Goal: Task Accomplishment & Management: Use online tool/utility

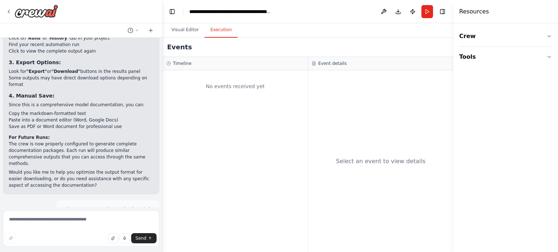
click at [213, 32] on button "Execution" at bounding box center [220, 30] width 33 height 15
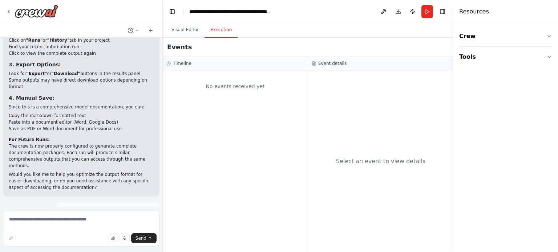
scroll to position [4318, 0]
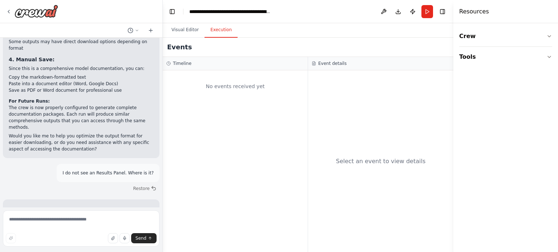
click at [220, 27] on button "Execution" at bounding box center [220, 30] width 33 height 15
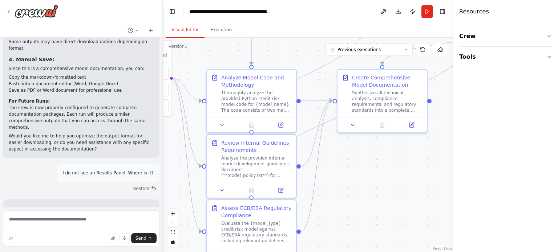
click at [183, 30] on button "Visual Editor" at bounding box center [185, 30] width 39 height 15
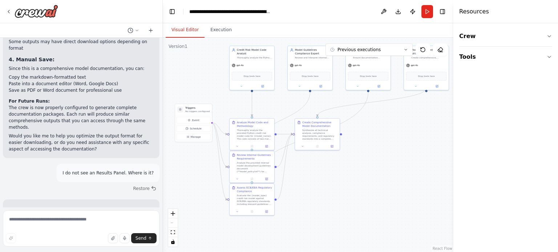
drag, startPoint x: 414, startPoint y: 175, endPoint x: 354, endPoint y: 178, distance: 60.0
click at [371, 174] on div ".deletable-edge-delete-btn { width: 20px; height: 20px; border: 0px solid #ffff…" at bounding box center [308, 145] width 290 height 215
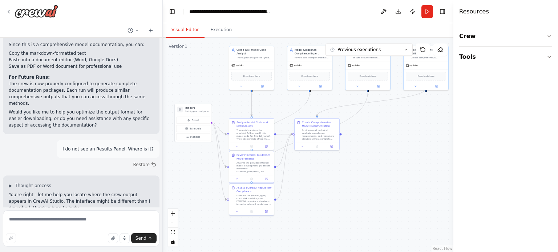
scroll to position [4354, 0]
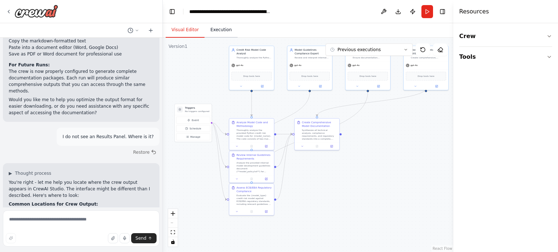
click at [219, 32] on button "Execution" at bounding box center [220, 30] width 33 height 15
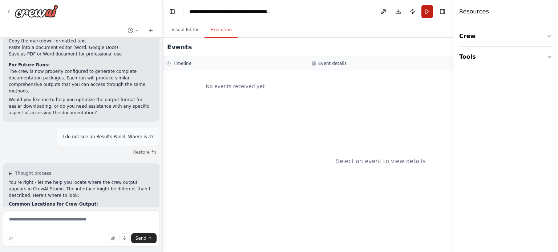
click at [425, 11] on button "Run" at bounding box center [427, 11] width 12 height 13
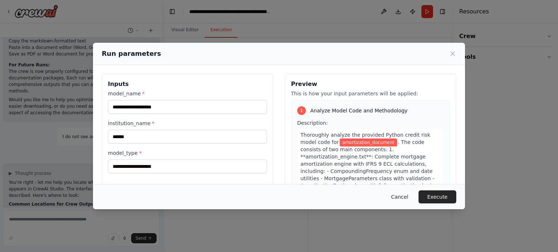
click at [401, 200] on button "Cancel" at bounding box center [399, 197] width 29 height 13
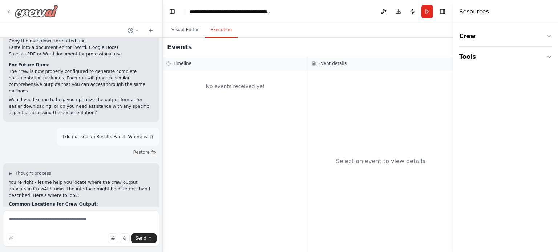
click at [11, 11] on icon at bounding box center [9, 12] width 6 height 6
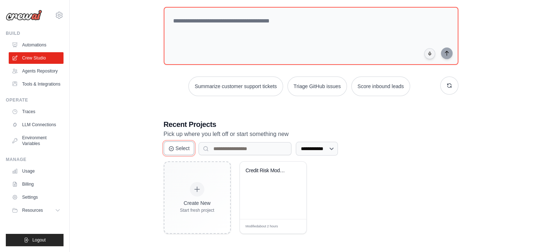
click at [172, 149] on icon at bounding box center [171, 149] width 6 height 6
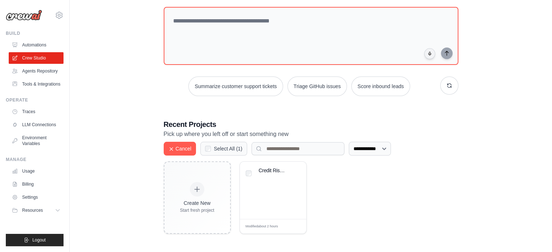
click at [228, 151] on label "Select All ( 1 )" at bounding box center [228, 148] width 29 height 7
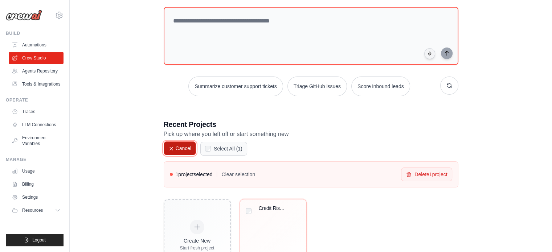
click at [170, 148] on icon at bounding box center [171, 149] width 6 height 6
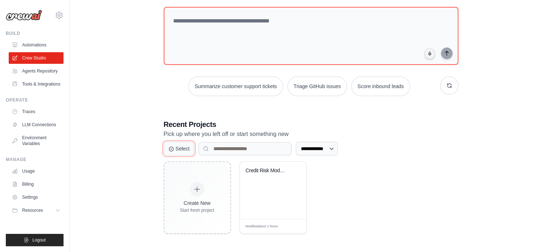
scroll to position [40, 0]
click at [28, 60] on link "Crew Studio" at bounding box center [36, 58] width 55 height 12
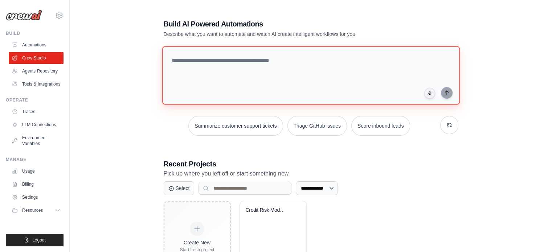
click at [317, 57] on textarea at bounding box center [311, 75] width 298 height 59
paste textarea "**********"
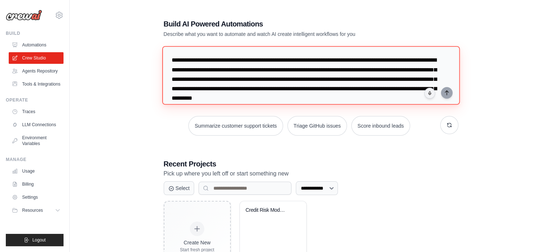
scroll to position [7, 0]
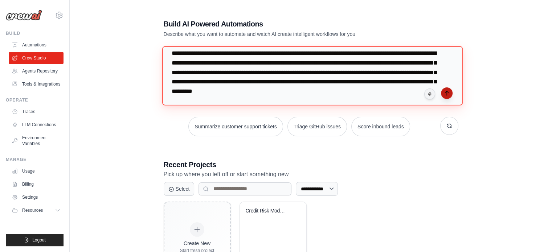
type textarea "**********"
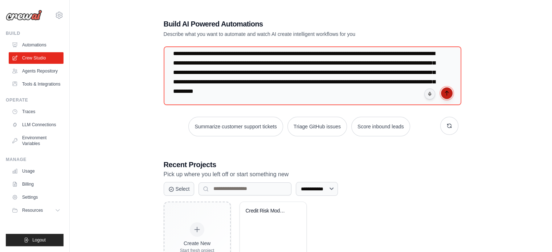
click at [445, 91] on icon "submit" at bounding box center [446, 93] width 3 height 4
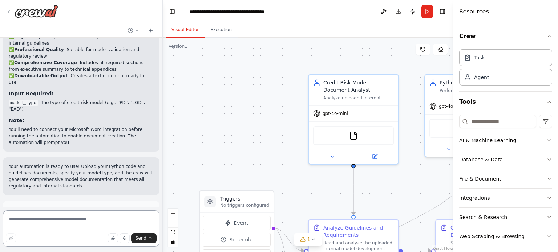
scroll to position [1004, 0]
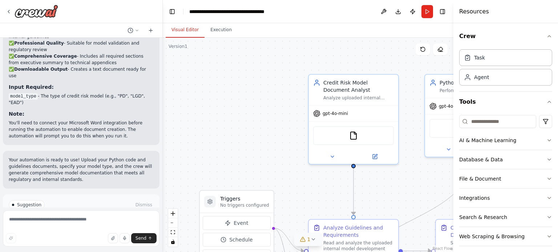
click at [312, 240] on icon at bounding box center [312, 239] width 3 height 1
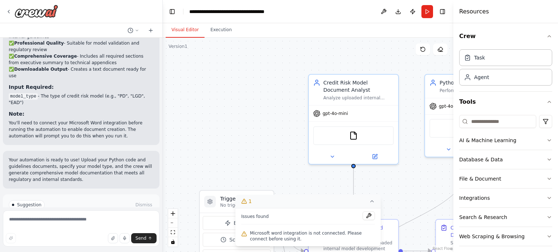
click at [318, 233] on span "Microsoft word integration is not connected. Please connect before using it." at bounding box center [312, 236] width 125 height 12
click at [484, 198] on div "Integrations" at bounding box center [474, 198] width 30 height 7
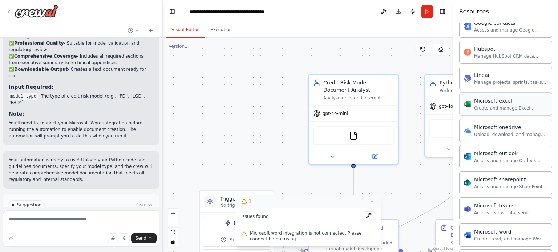
scroll to position [363, 0]
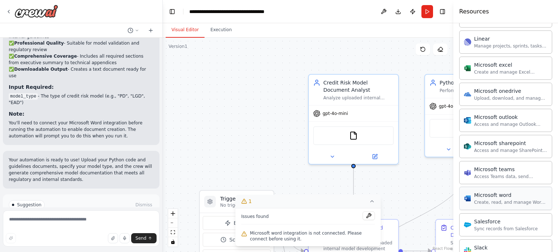
click at [500, 196] on div "Microsoft word" at bounding box center [510, 195] width 73 height 7
click at [498, 197] on div "Microsoft word Create, read, and manage Word documents and text files in OneDri…" at bounding box center [510, 199] width 73 height 14
click at [369, 217] on button at bounding box center [368, 216] width 12 height 9
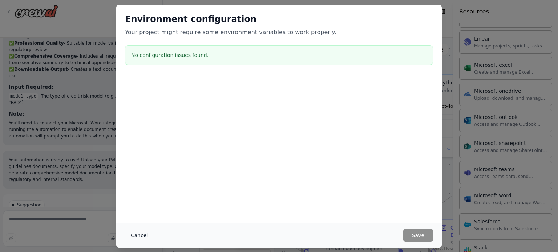
click at [144, 234] on button "Cancel" at bounding box center [139, 235] width 29 height 13
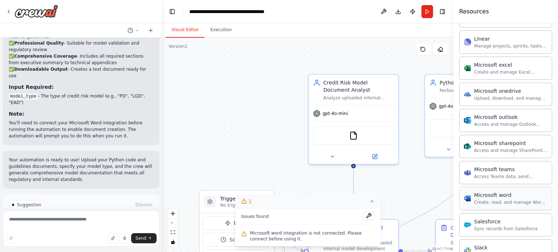
click at [503, 195] on div "Microsoft word" at bounding box center [510, 195] width 73 height 7
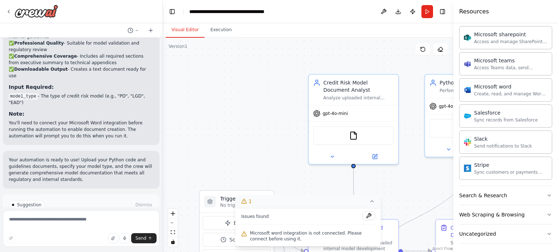
click at [372, 204] on icon at bounding box center [372, 202] width 6 height 6
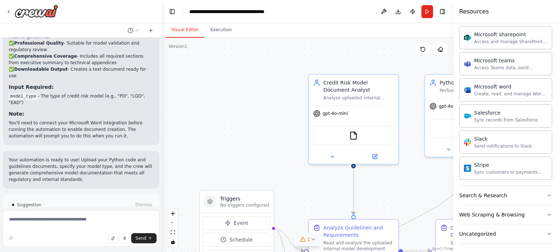
click at [313, 241] on icon at bounding box center [313, 240] width 6 height 6
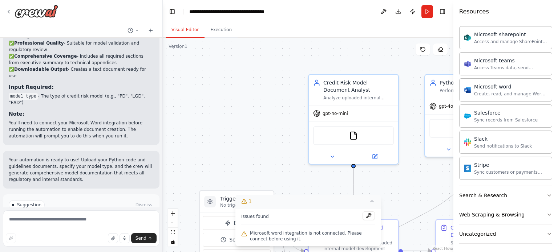
click at [319, 231] on span "Microsoft word integration is not connected. Please connect before using it." at bounding box center [312, 236] width 125 height 12
click at [248, 203] on span "1" at bounding box center [249, 201] width 3 height 7
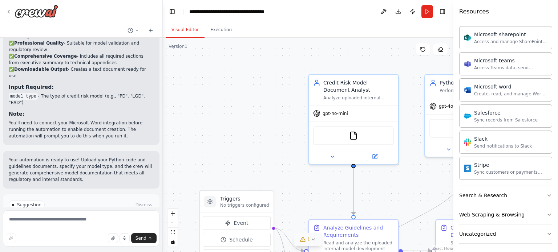
click at [306, 240] on div "1" at bounding box center [305, 239] width 11 height 7
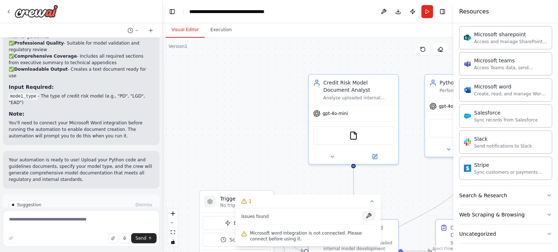
click at [369, 216] on button at bounding box center [368, 216] width 12 height 9
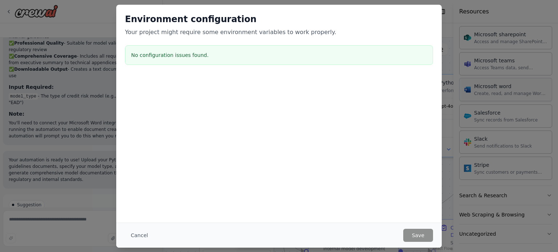
click at [477, 91] on div "Environment configuration Your project might require some environment variables…" at bounding box center [279, 126] width 558 height 252
click at [139, 236] on button "Cancel" at bounding box center [139, 235] width 29 height 13
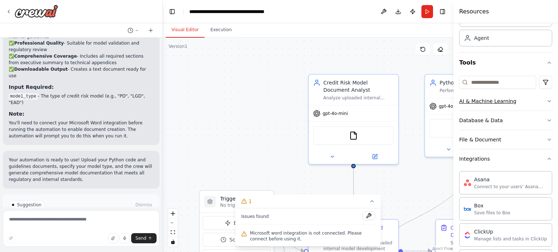
scroll to position [0, 0]
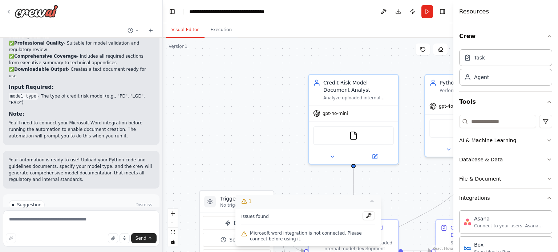
click at [371, 201] on icon at bounding box center [372, 202] width 6 height 6
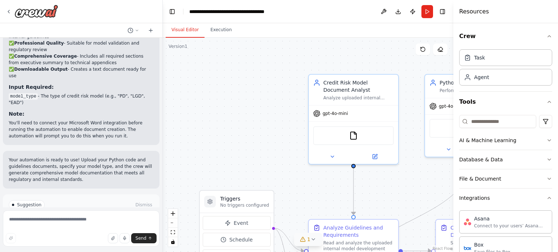
click at [94, 233] on span "Run Automation" at bounding box center [84, 236] width 35 height 6
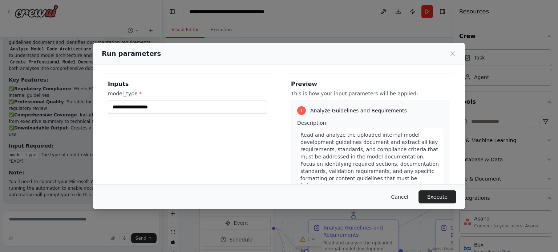
click at [400, 196] on button "Cancel" at bounding box center [399, 197] width 29 height 13
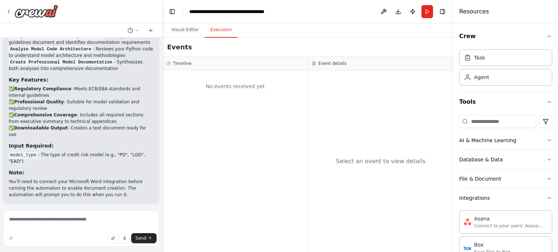
click at [224, 31] on button "Execution" at bounding box center [220, 30] width 33 height 15
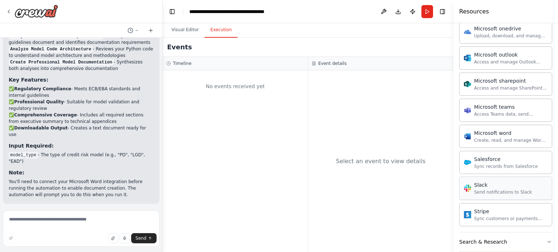
scroll to position [472, 0]
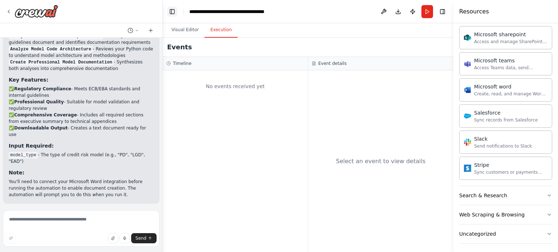
click at [173, 11] on button "Toggle Left Sidebar" at bounding box center [172, 12] width 10 height 10
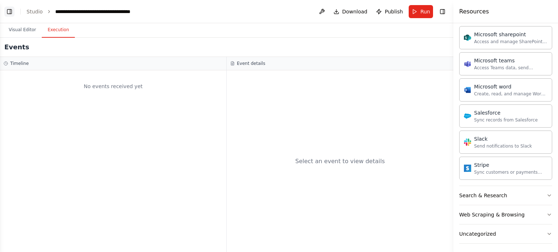
click at [9, 11] on button "Toggle Left Sidebar" at bounding box center [9, 12] width 10 height 10
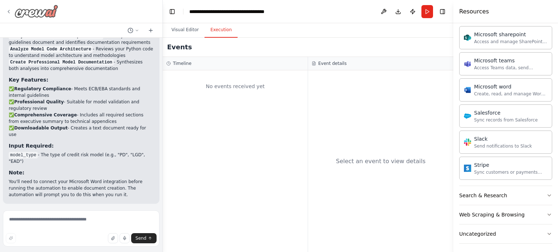
click at [7, 13] on icon at bounding box center [9, 12] width 6 height 6
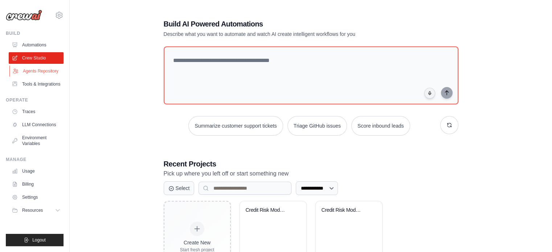
click at [41, 73] on link "Agents Repository" at bounding box center [36, 71] width 55 height 12
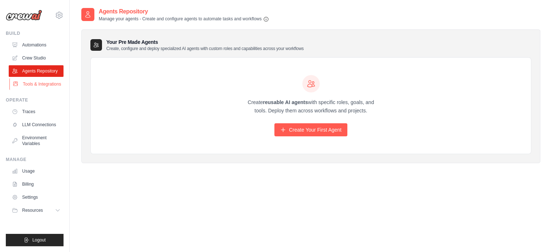
click at [38, 84] on link "Tools & Integrations" at bounding box center [36, 84] width 55 height 12
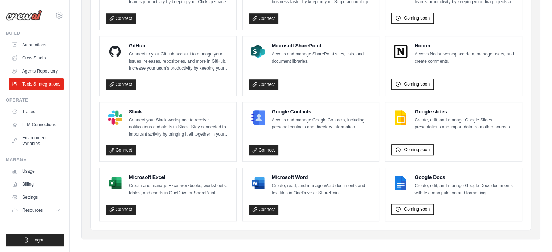
scroll to position [446, 0]
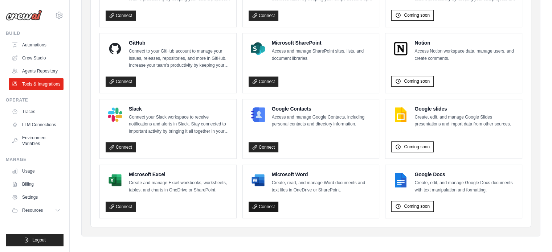
click at [263, 204] on link "Connect" at bounding box center [264, 207] width 30 height 10
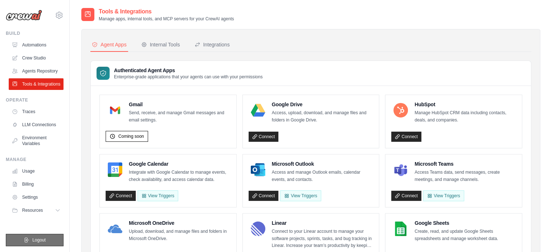
click at [42, 239] on span "Logout" at bounding box center [38, 240] width 13 height 6
